Goal: Find specific page/section: Find specific page/section

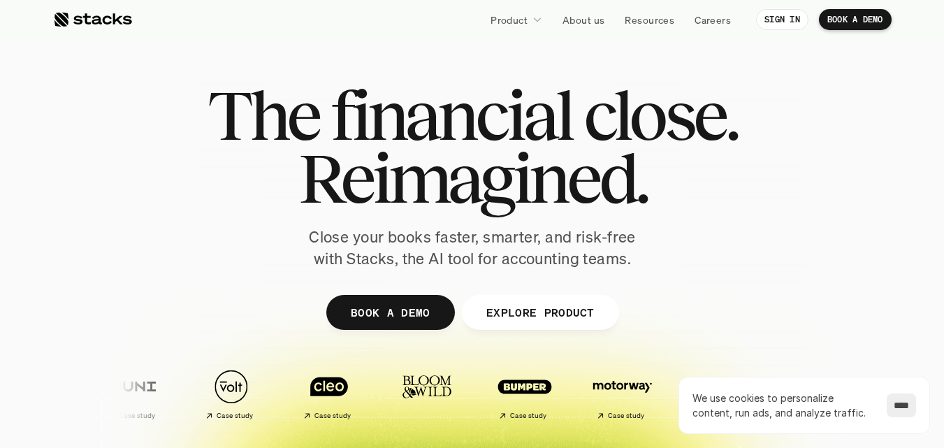
drag, startPoint x: 43, startPoint y: 6015, endPoint x: 116, endPoint y: 6005, distance: 73.3
drag, startPoint x: 128, startPoint y: 6012, endPoint x: 48, endPoint y: 6019, distance: 79.9
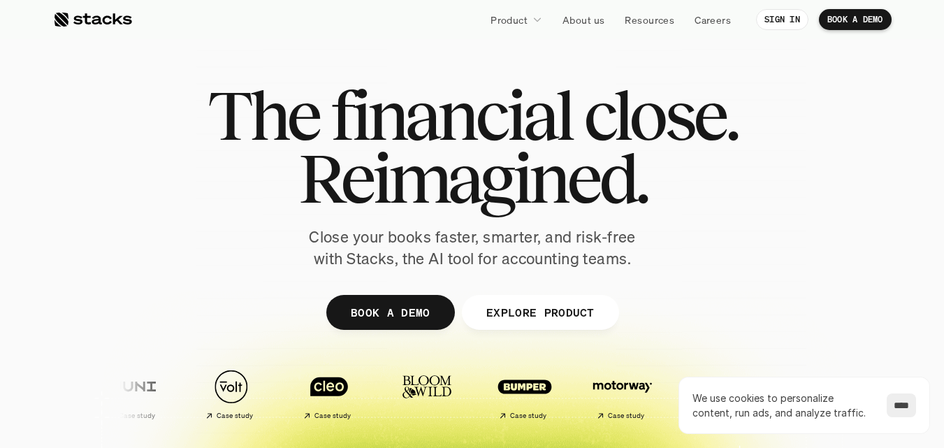
copy div "24+ employees"
